Goal: Use online tool/utility: Use online tool/utility

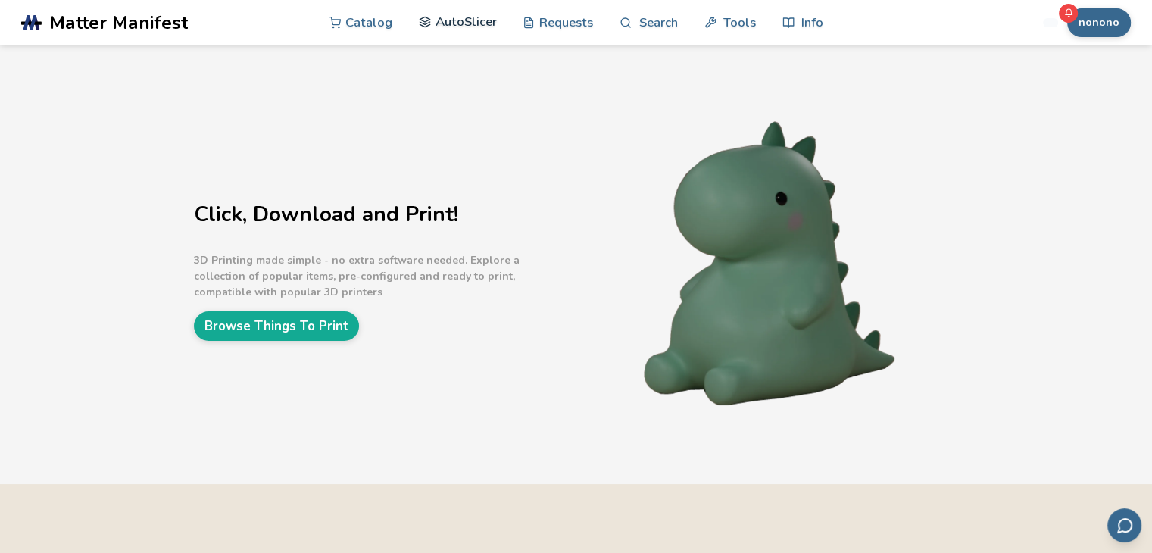
click at [449, 29] on link "AutoSlicer" at bounding box center [458, 21] width 78 height 45
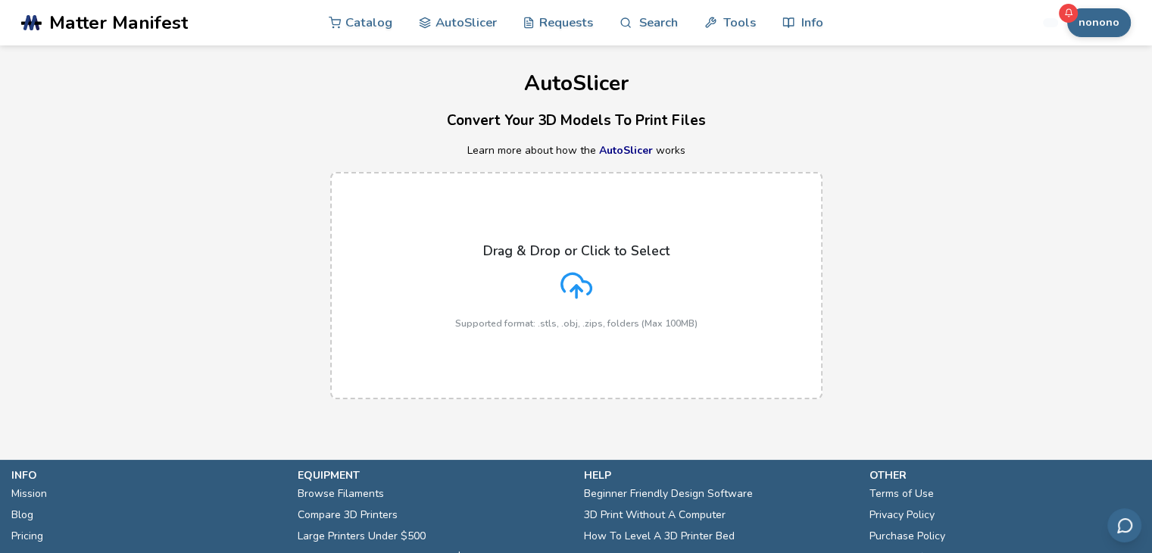
click at [556, 267] on div "Drag & Drop or Click to Select Supported format: .stls, .obj, .zips, folders (M…" at bounding box center [576, 286] width 242 height 86
click at [0, 0] on input "Drag & Drop or Click to Select Supported format: .stls, .obj, .zips, folders (M…" at bounding box center [0, 0] width 0 height 0
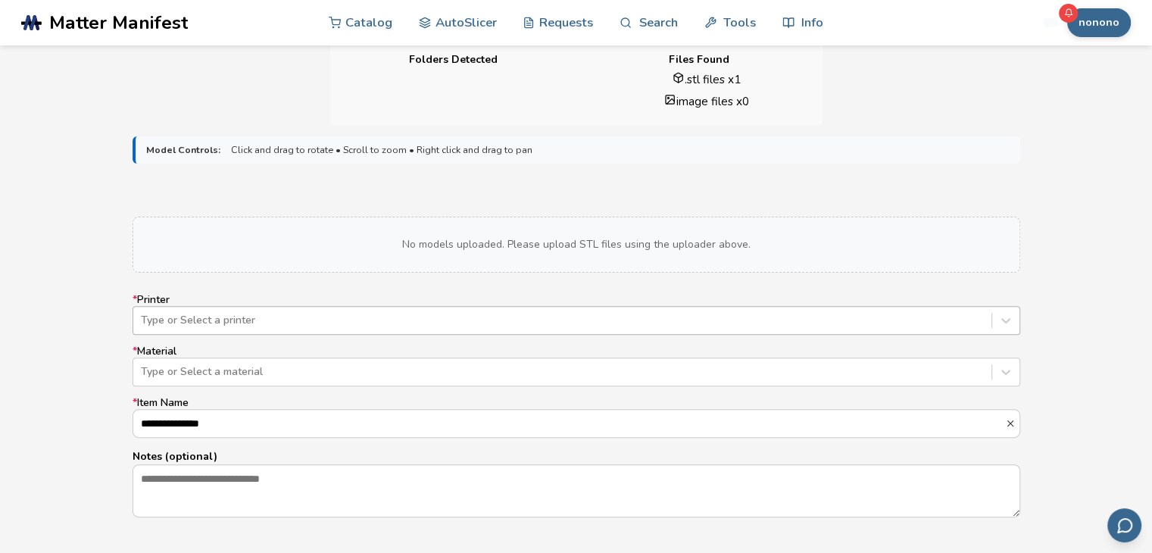
scroll to position [439, 0]
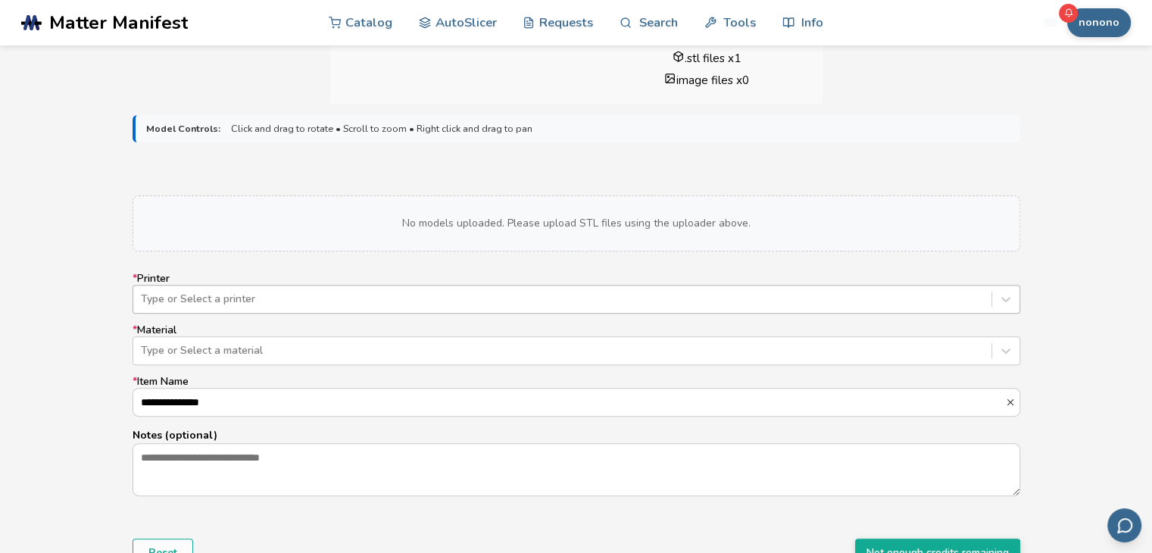
click at [274, 314] on div "Type or Select a printer" at bounding box center [577, 299] width 888 height 29
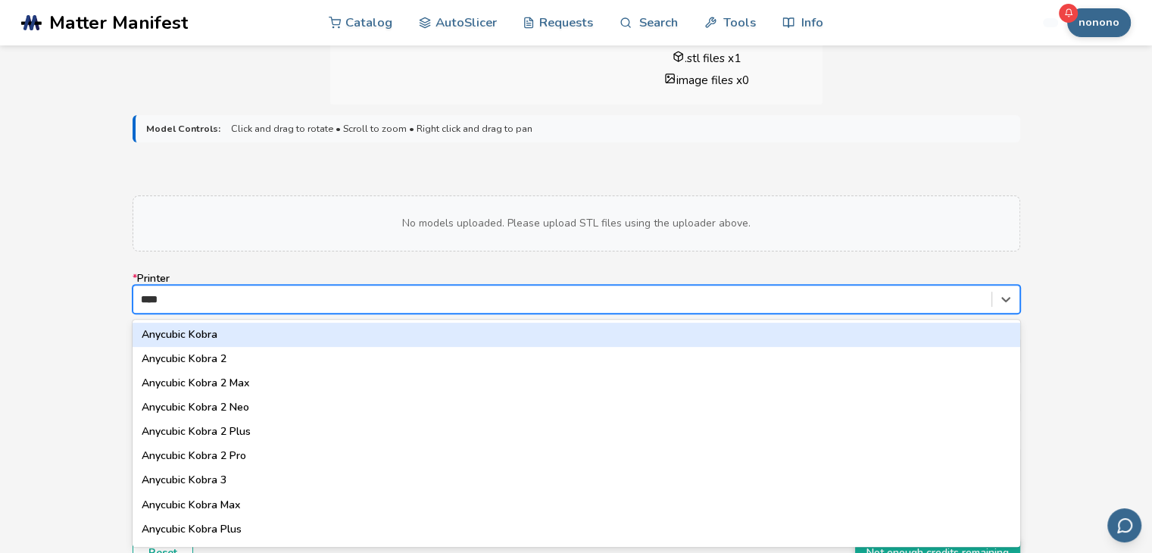
type input "*****"
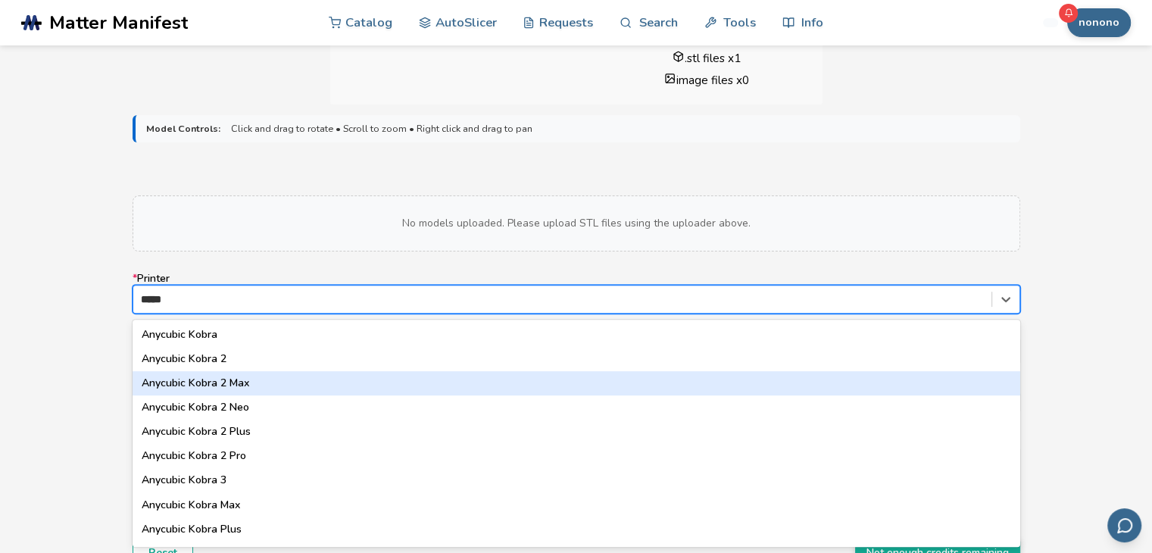
click at [233, 386] on div "Anycubic Kobra 2 Max" at bounding box center [577, 383] width 888 height 24
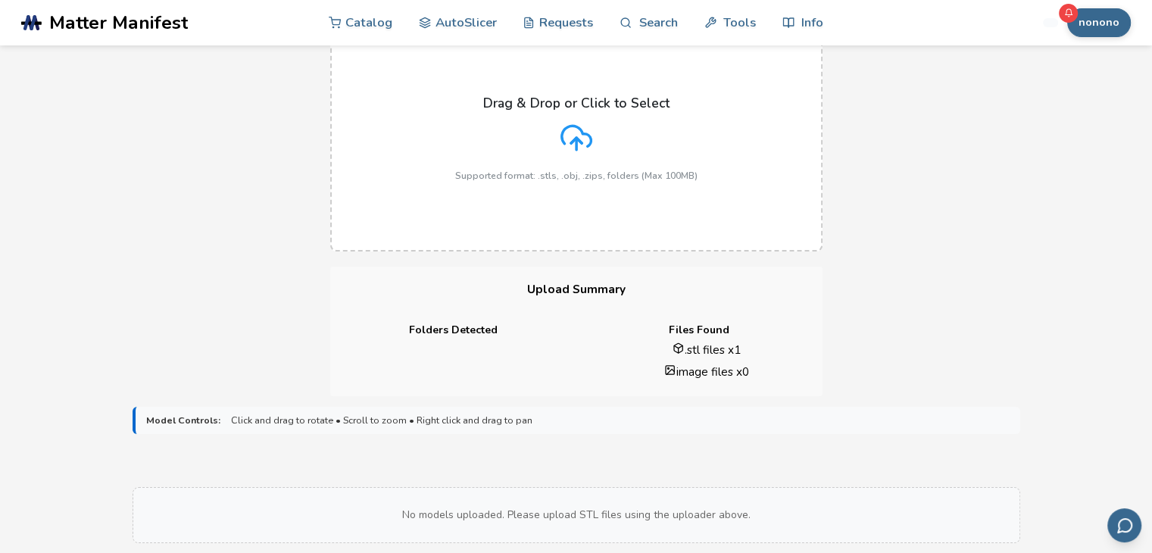
scroll to position [149, 0]
click at [497, 228] on label "Drag & Drop or Click to Select Supported format: .stls, .obj, .zips, folders (M…" at bounding box center [576, 136] width 493 height 227
click at [0, 0] on input "Drag & Drop or Click to Select Supported format: .stls, .obj, .zips, folders (M…" at bounding box center [0, 0] width 0 height 0
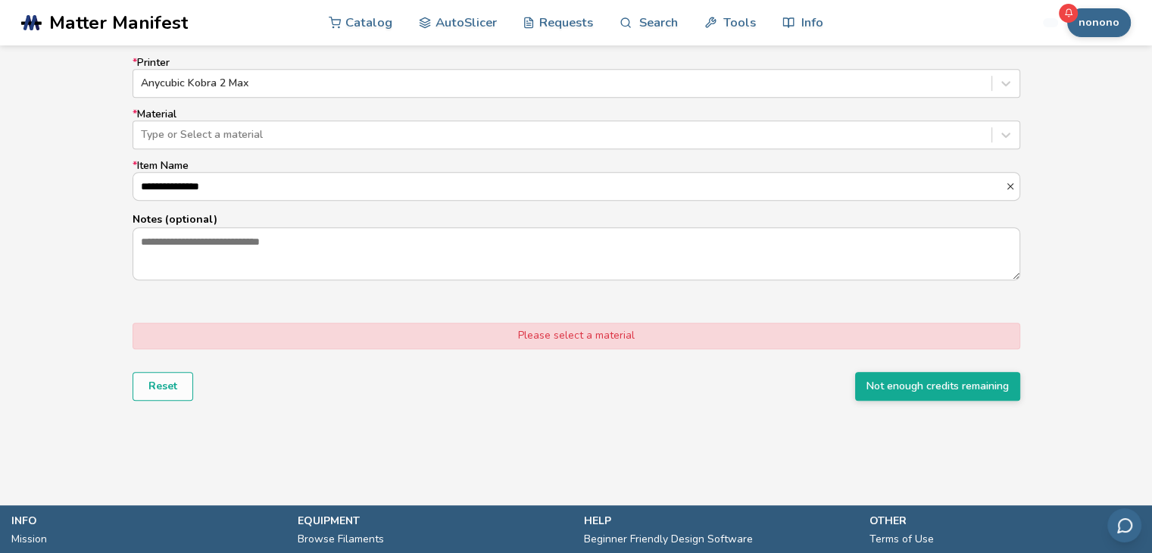
scroll to position [639, 0]
